Goal: Check status: Check status

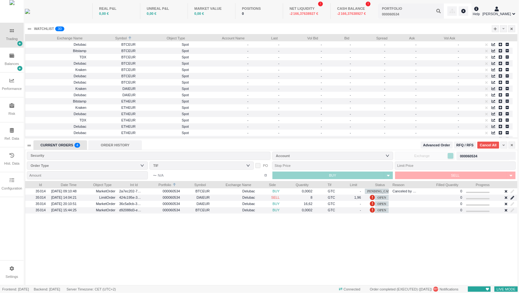
scroll to position [104, 492]
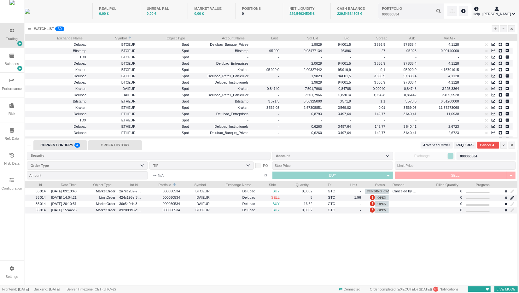
click at [116, 146] on div "ORDER HISTORY" at bounding box center [115, 144] width 54 height 9
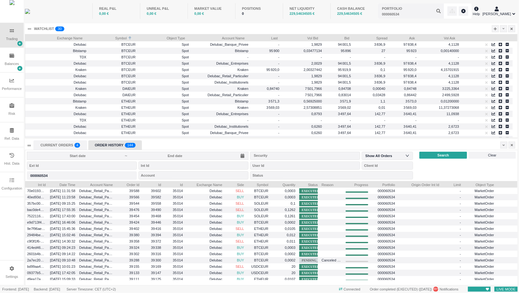
click at [84, 155] on input at bounding box center [78, 155] width 94 height 5
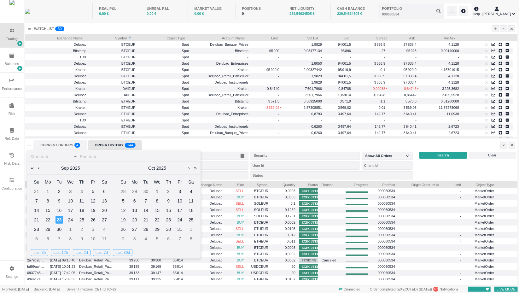
click at [41, 251] on div "Last 3h" at bounding box center [39, 252] width 17 height 7
type input "[DATE]"
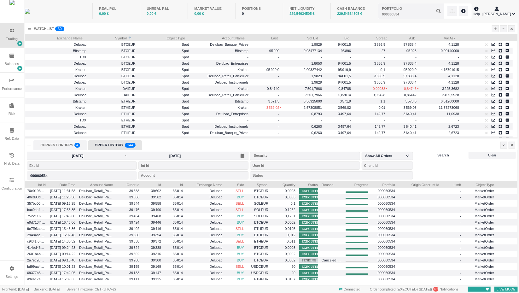
click at [439, 157] on span "Search" at bounding box center [443, 155] width 12 height 5
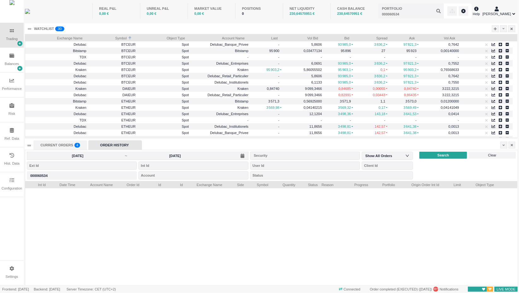
click at [107, 147] on div "ORDER HISTORY" at bounding box center [115, 144] width 54 height 9
click at [77, 176] on div "Portfolio" at bounding box center [82, 175] width 110 height 8
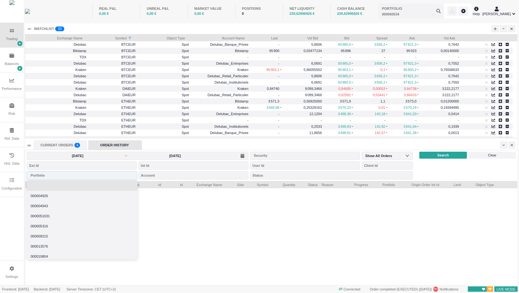
click at [70, 186] on li at bounding box center [82, 186] width 111 height 10
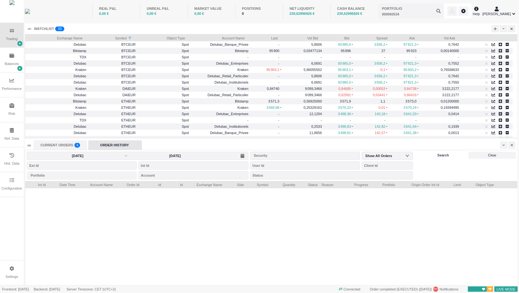
click at [431, 154] on div "Search" at bounding box center [443, 155] width 48 height 7
